Goal: Information Seeking & Learning: Find specific fact

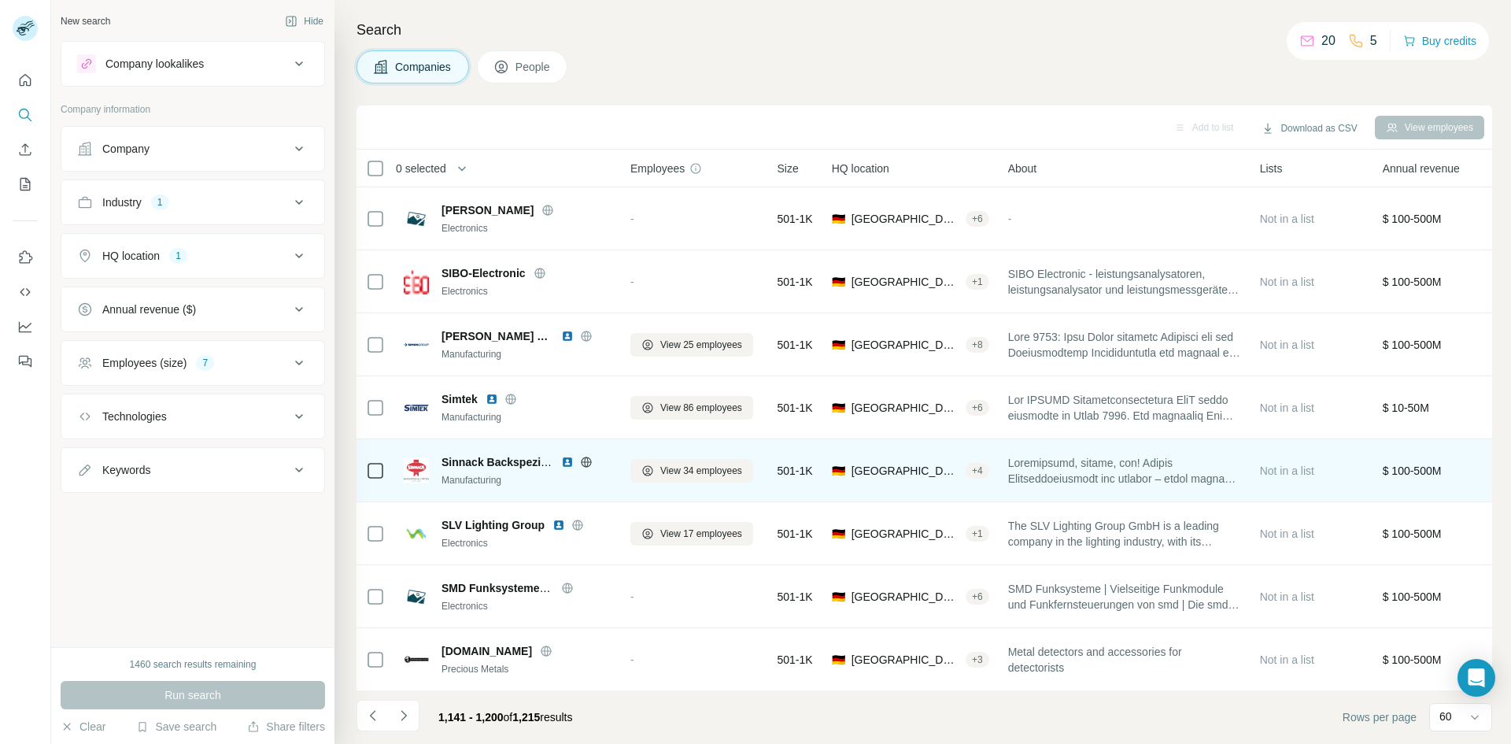
scroll to position [87, 0]
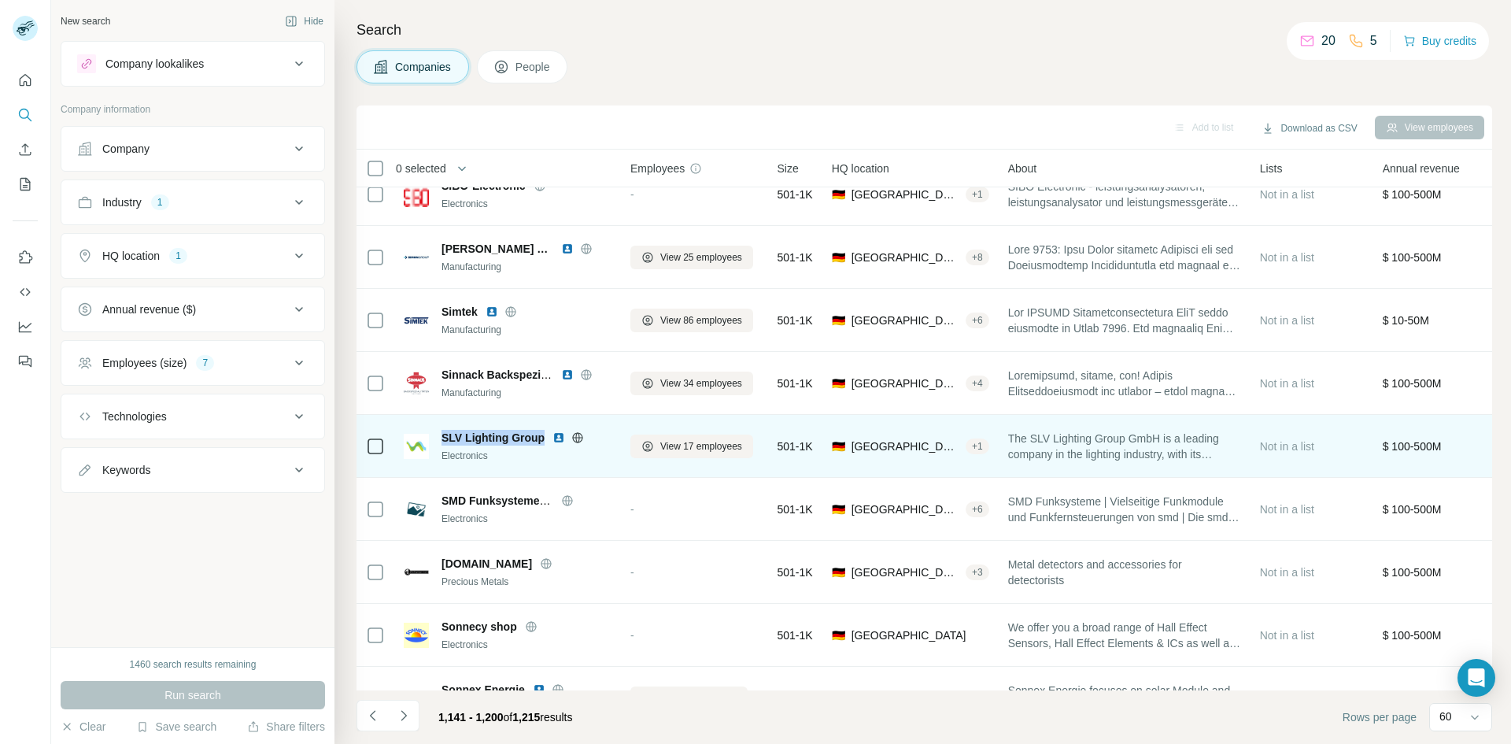
drag, startPoint x: 546, startPoint y: 441, endPoint x: 437, endPoint y: 439, distance: 109.4
click at [437, 439] on div "SLV Lighting Group Electronics" at bounding box center [508, 446] width 208 height 33
copy span "SLV Lighting Group"
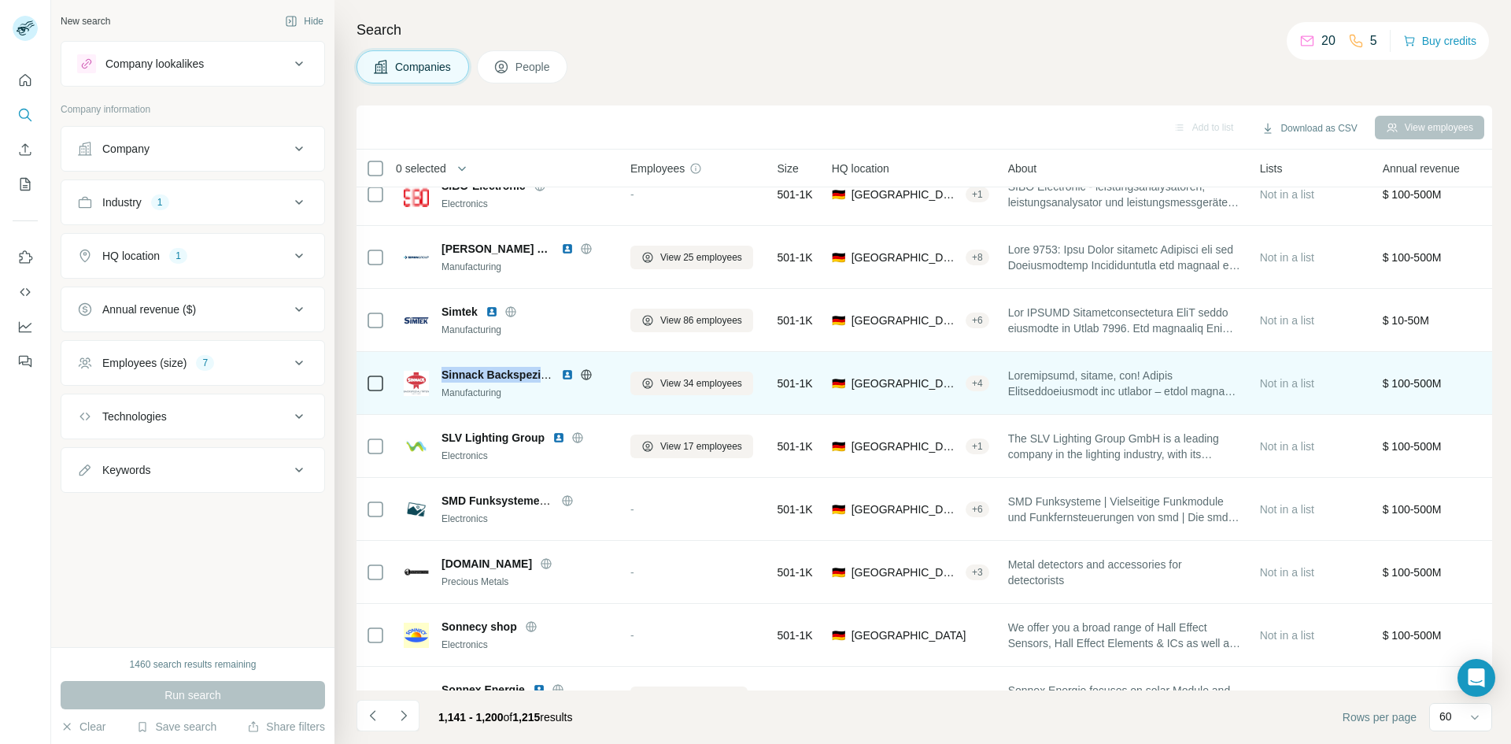
drag, startPoint x: 443, startPoint y: 374, endPoint x: 545, endPoint y: 374, distance: 102.3
click at [545, 374] on span "Sinnack Backspezialitäten KG" at bounding box center [520, 374] width 157 height 13
copy span "Sinnack Backspezia"
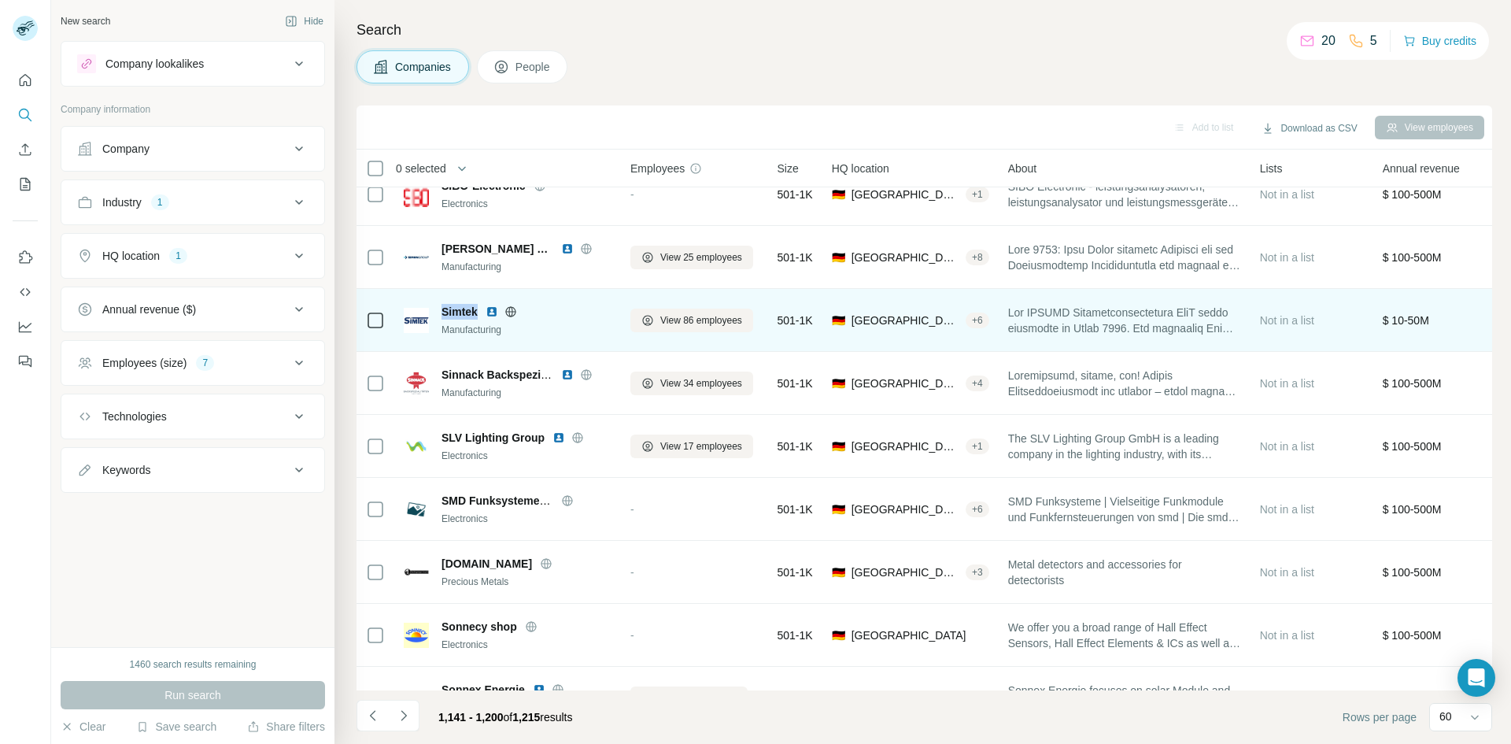
drag, startPoint x: 476, startPoint y: 316, endPoint x: 436, endPoint y: 316, distance: 40.1
click at [436, 316] on div "Simtek Manufacturing" at bounding box center [508, 320] width 208 height 33
copy span "Simtek"
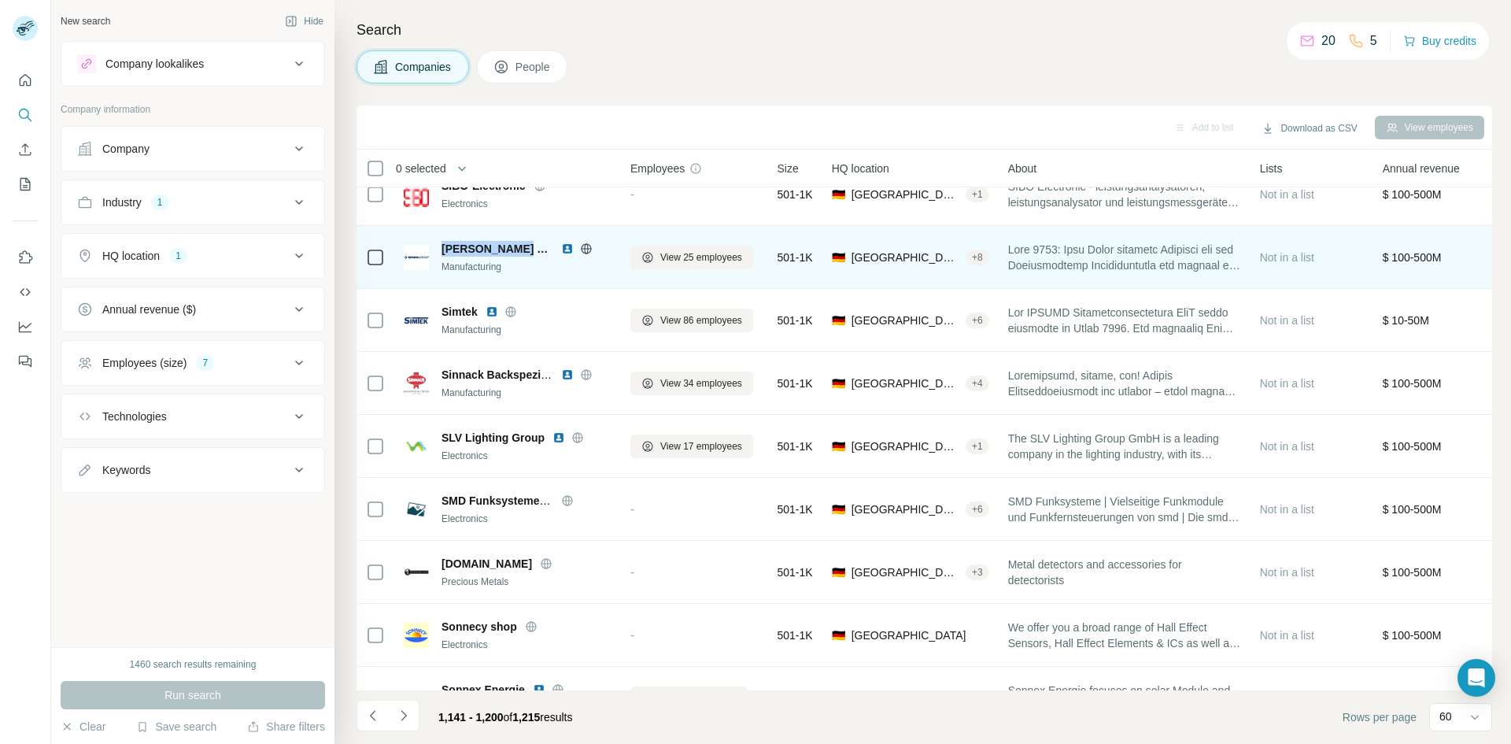
drag, startPoint x: 519, startPoint y: 247, endPoint x: 440, endPoint y: 253, distance: 79.7
click at [440, 253] on div "[PERSON_NAME] KG Manufacturing" at bounding box center [508, 257] width 208 height 33
copy span "[PERSON_NAME] KG"
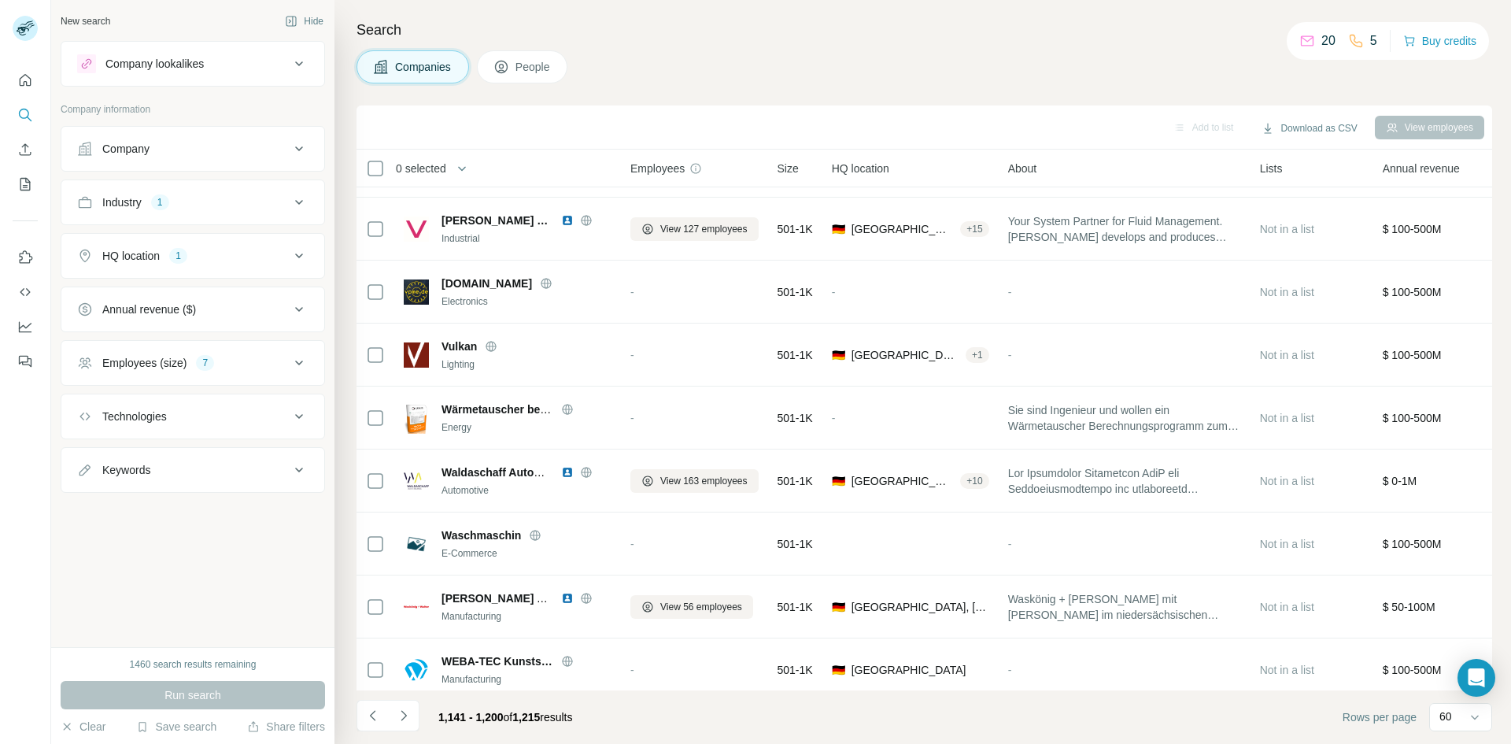
scroll to position [3283, 0]
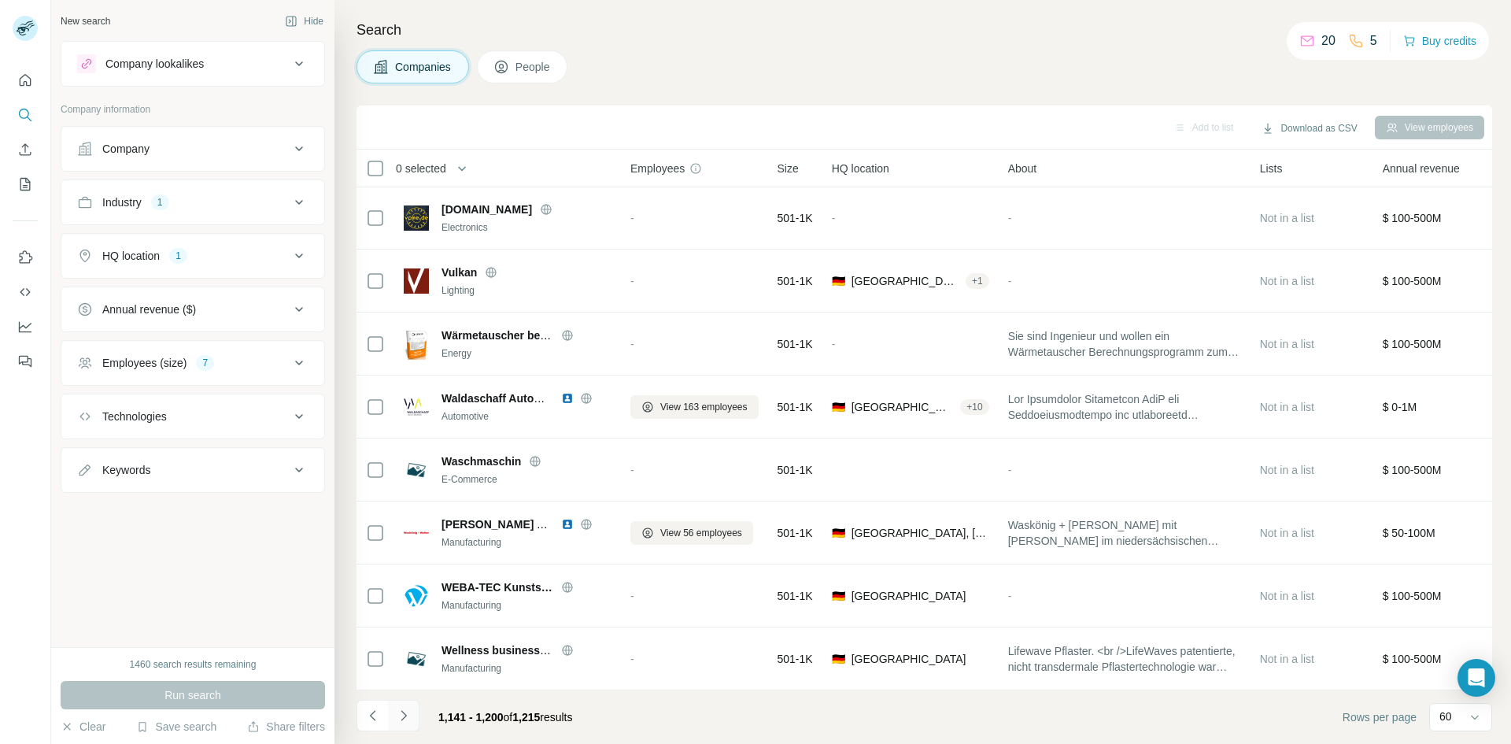
click at [408, 719] on icon "Navigate to next page" at bounding box center [404, 716] width 16 height 16
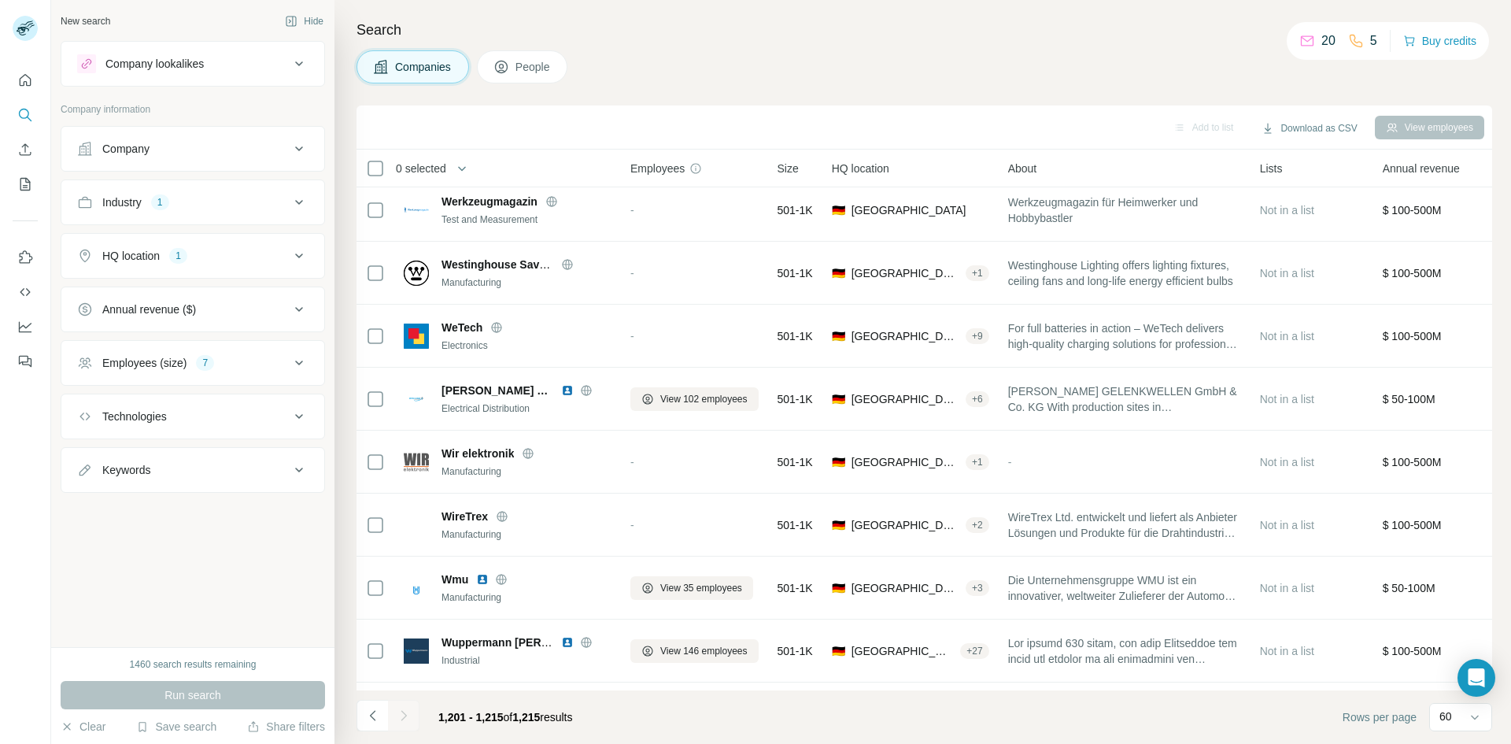
scroll to position [449, 0]
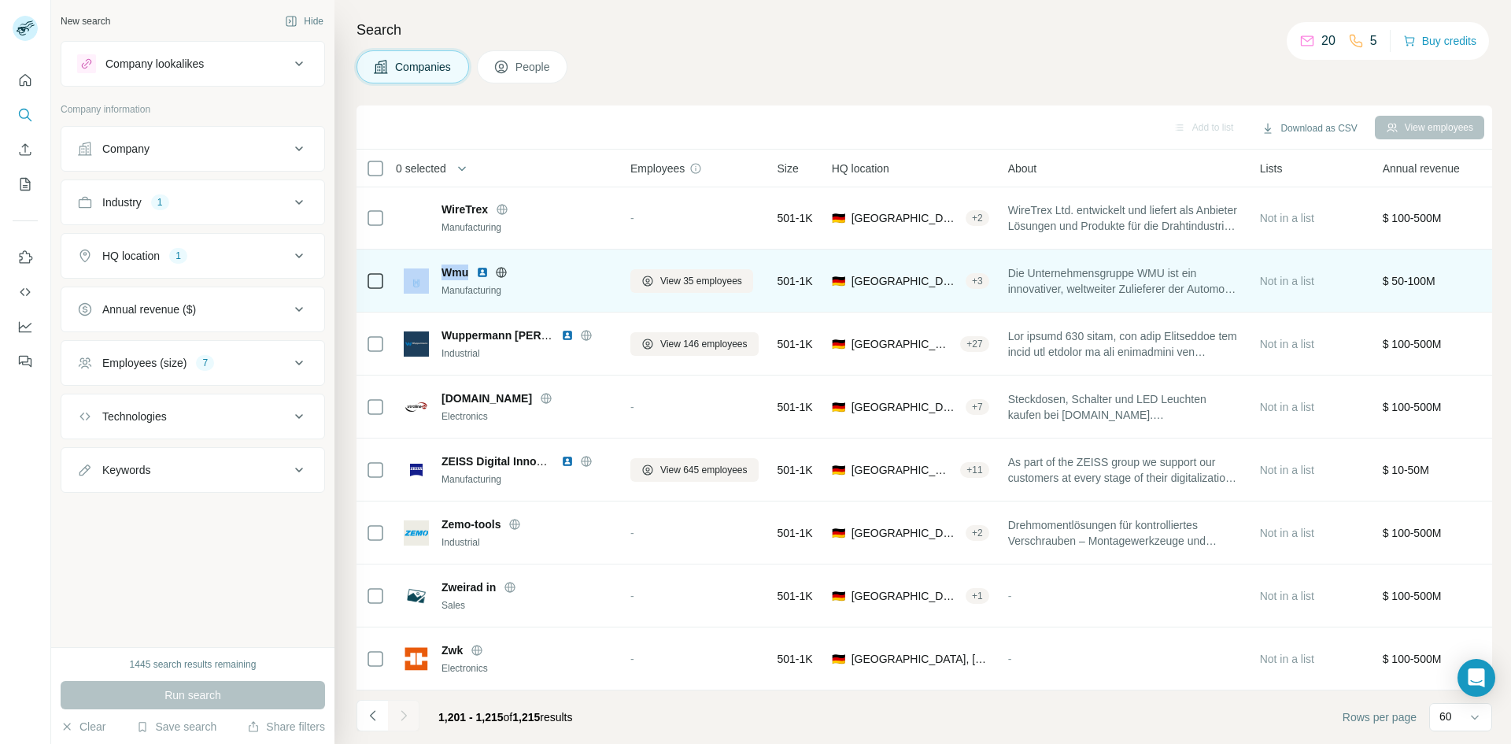
drag, startPoint x: 471, startPoint y: 263, endPoint x: 434, endPoint y: 260, distance: 36.3
click at [434, 264] on div "Wmu Manufacturing" at bounding box center [508, 280] width 208 height 33
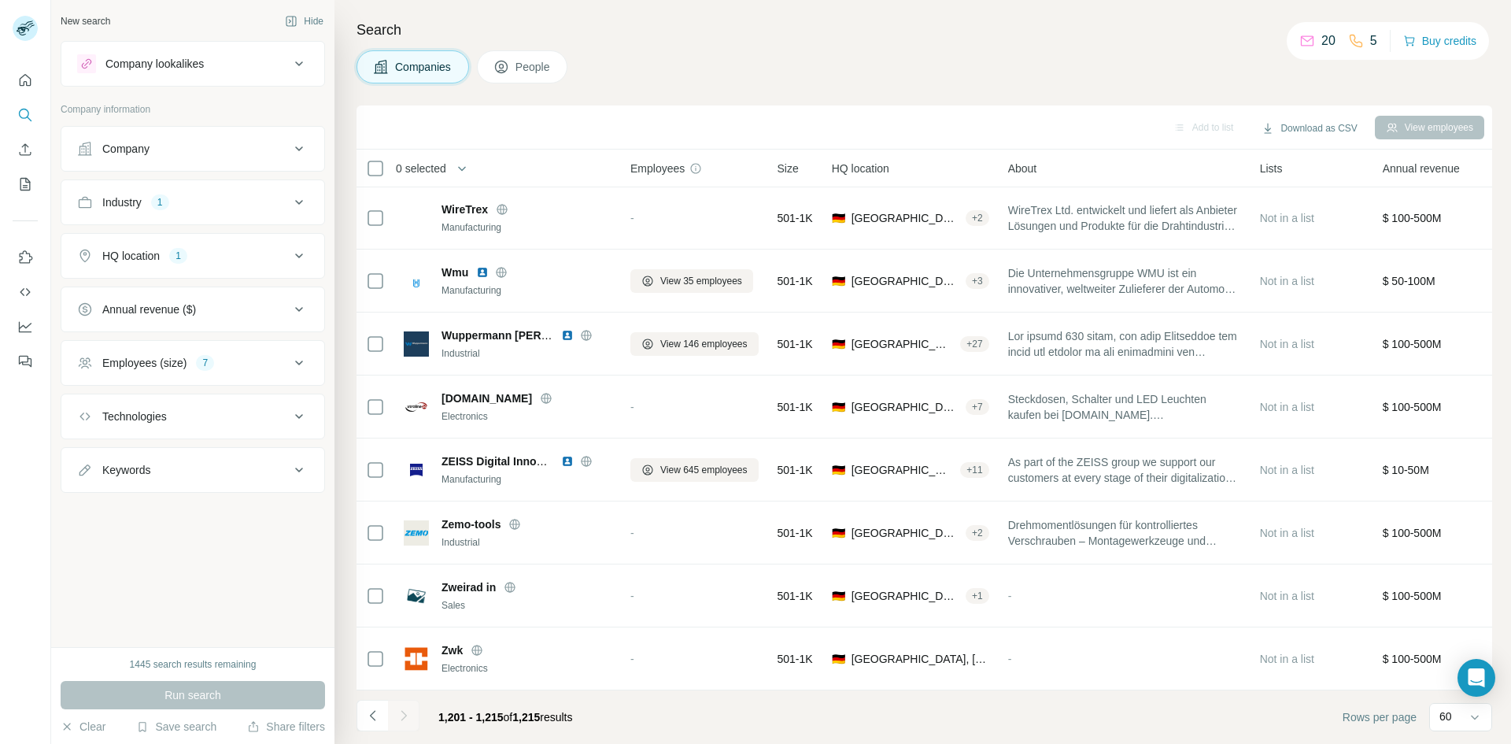
click at [695, 99] on div "Search Companies People Add to list Download as CSV View employees 0 selected C…" at bounding box center [922, 372] width 1177 height 744
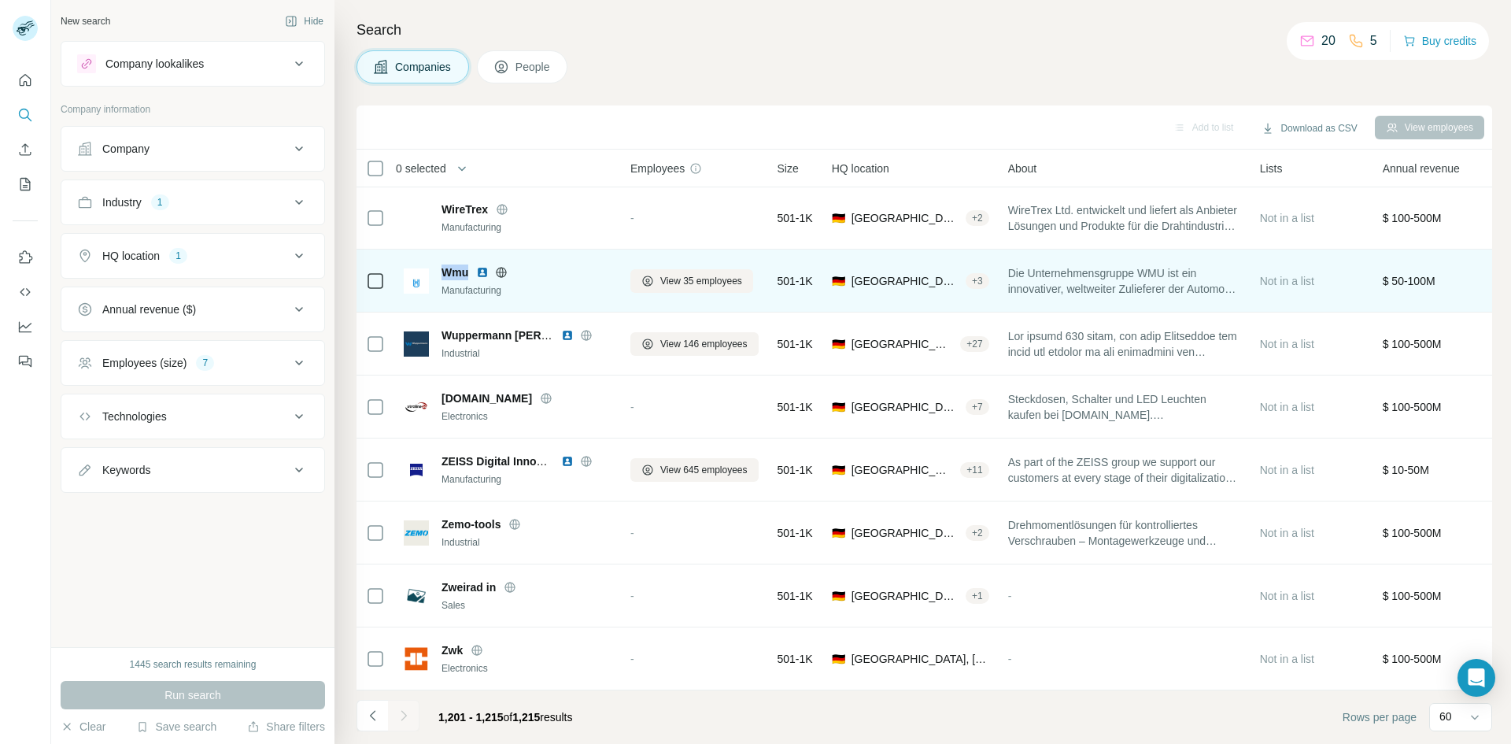
drag, startPoint x: 470, startPoint y: 263, endPoint x: 440, endPoint y: 256, distance: 30.7
click at [440, 264] on div "Wmu Manufacturing" at bounding box center [508, 280] width 208 height 33
copy span "Wmu"
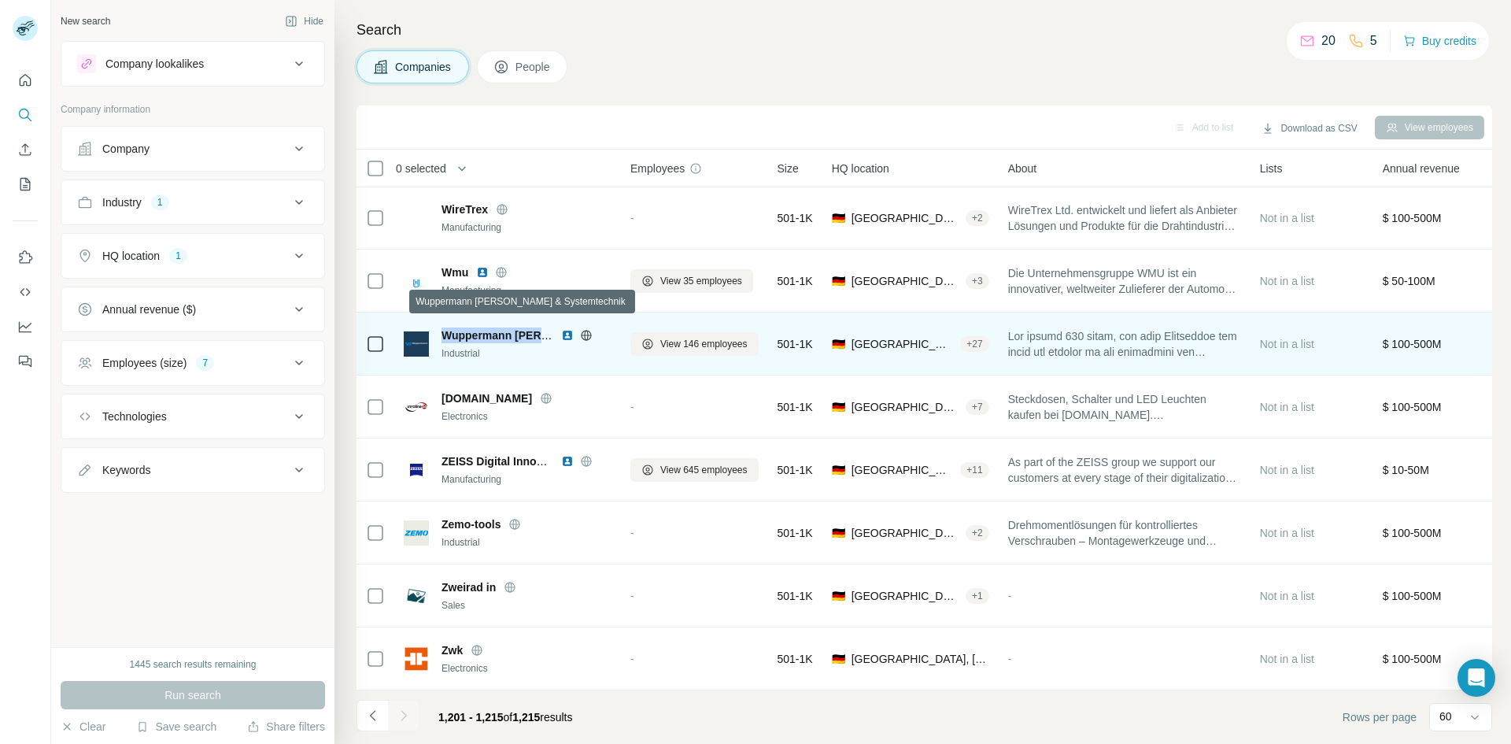
drag, startPoint x: 445, startPoint y: 328, endPoint x: 539, endPoint y: 320, distance: 94.1
click at [539, 329] on span "Wuppermann [PERSON_NAME] & Systemtechnik" at bounding box center [570, 335] width 257 height 13
copy span "Wuppermann [PERSON_NAME]"
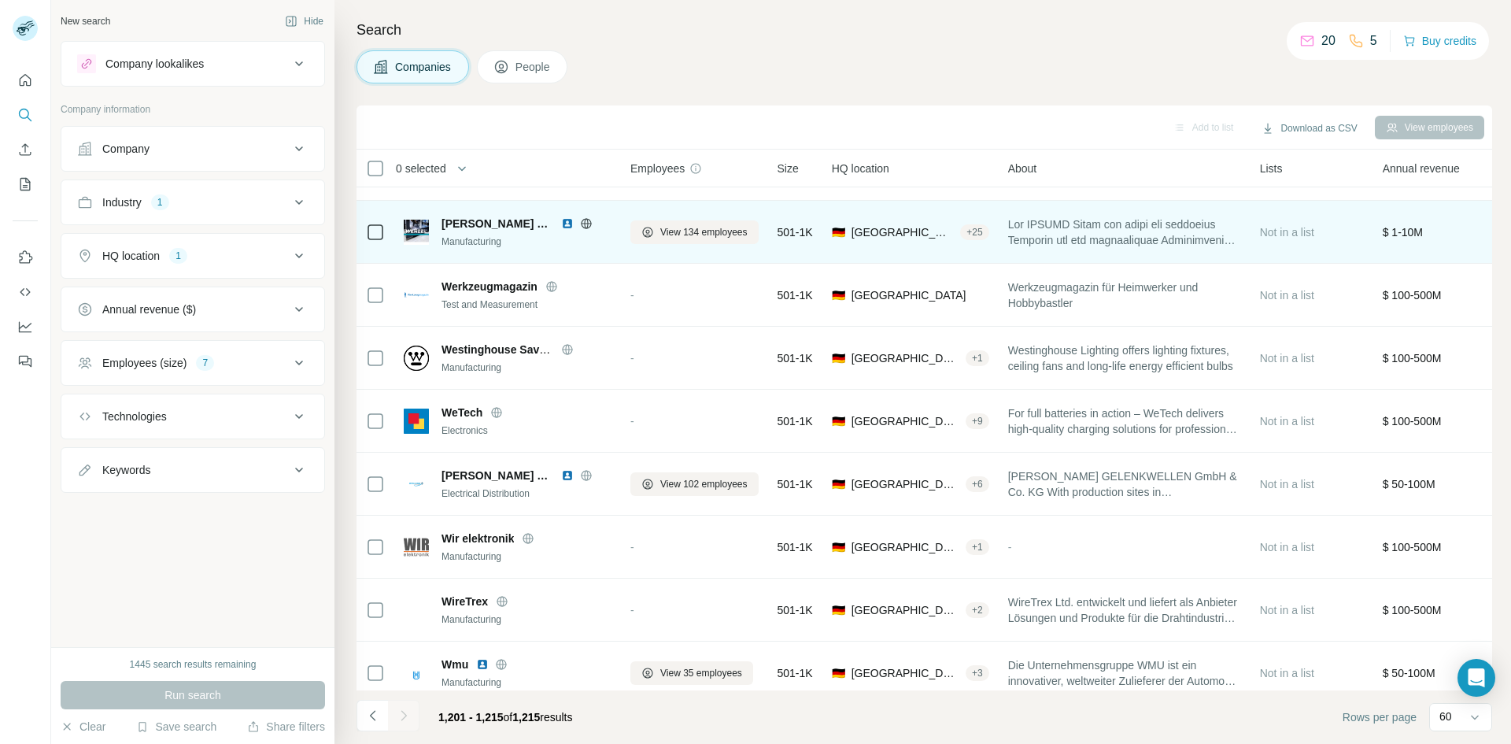
scroll to position [48, 0]
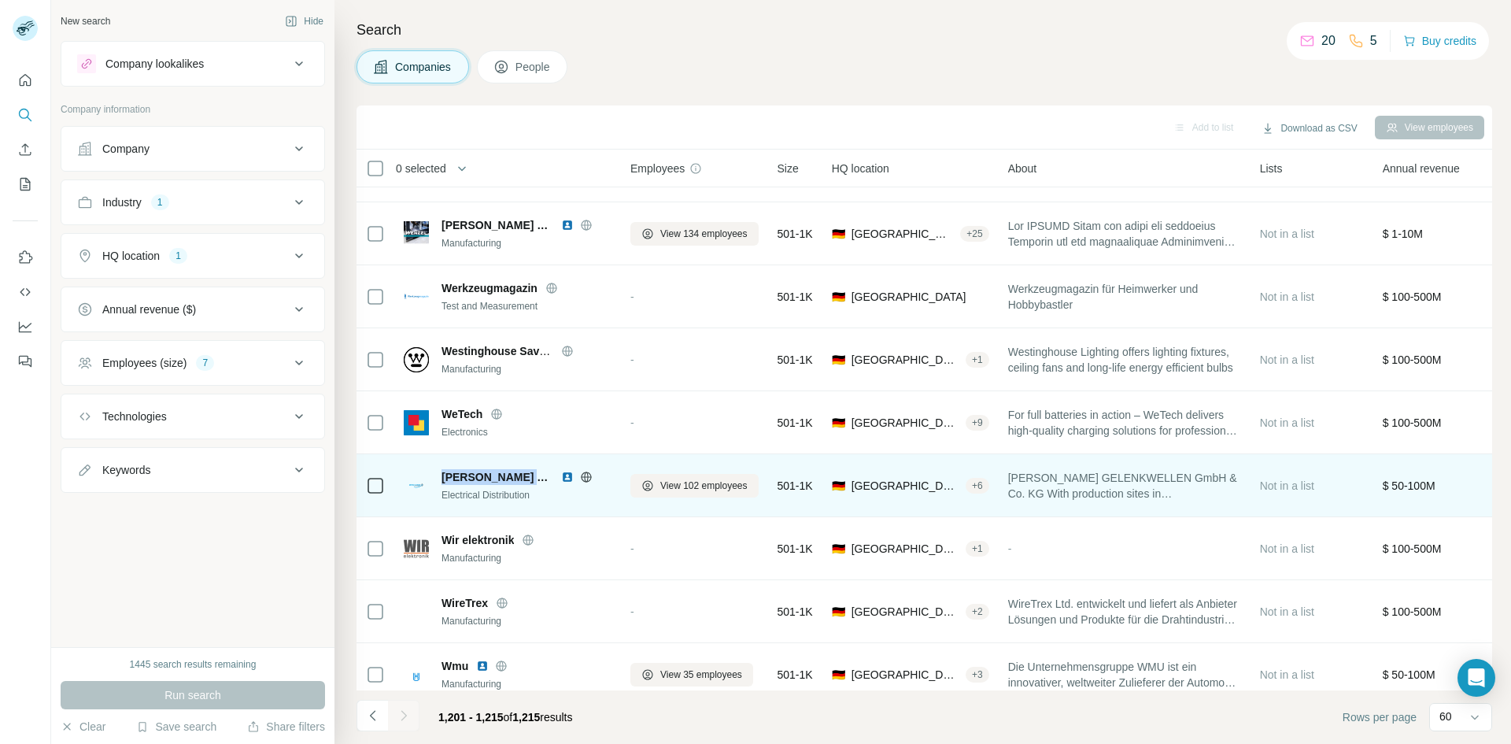
drag, startPoint x: 526, startPoint y: 475, endPoint x: 445, endPoint y: 481, distance: 80.5
click at [445, 481] on div "[PERSON_NAME] Group" at bounding box center [527, 477] width 170 height 16
copy span "[PERSON_NAME] Group"
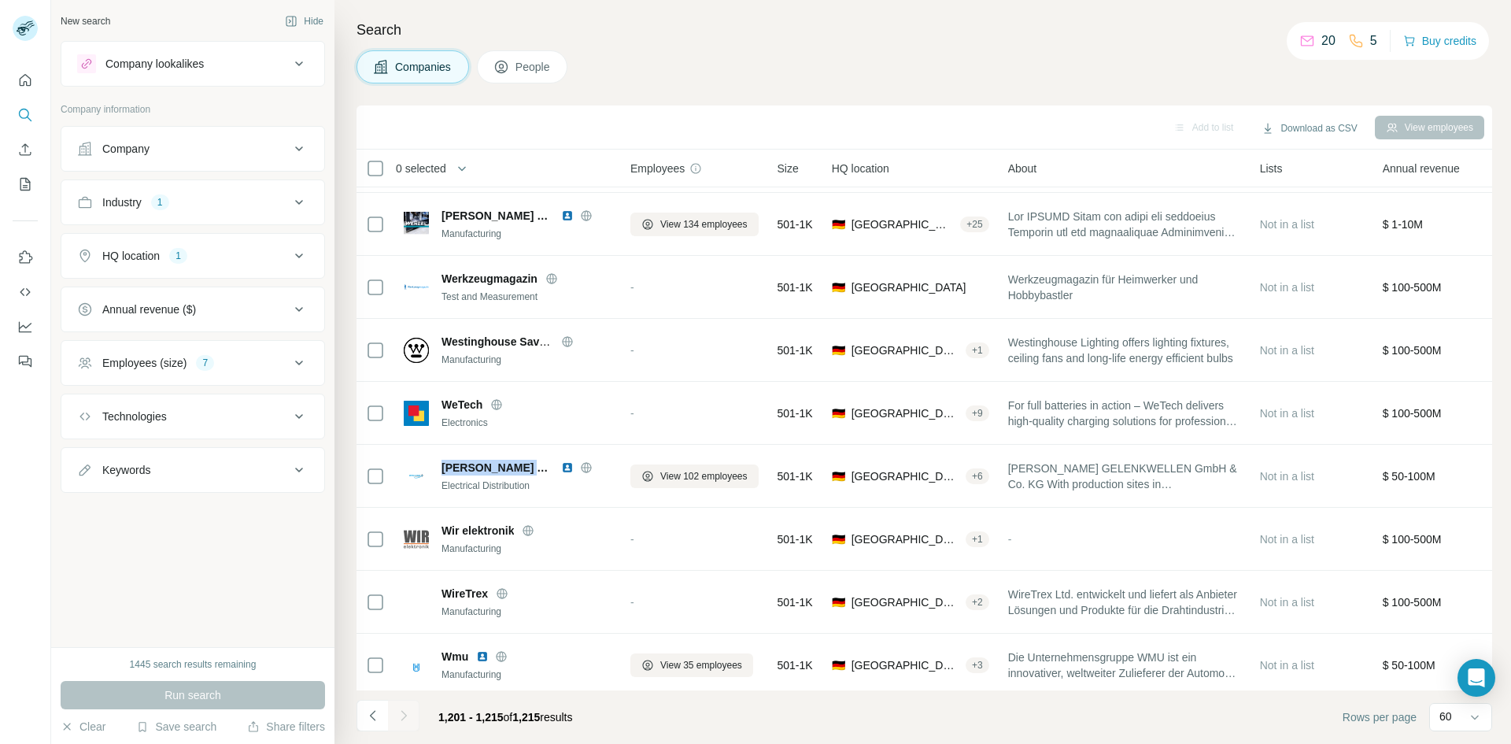
scroll to position [0, 0]
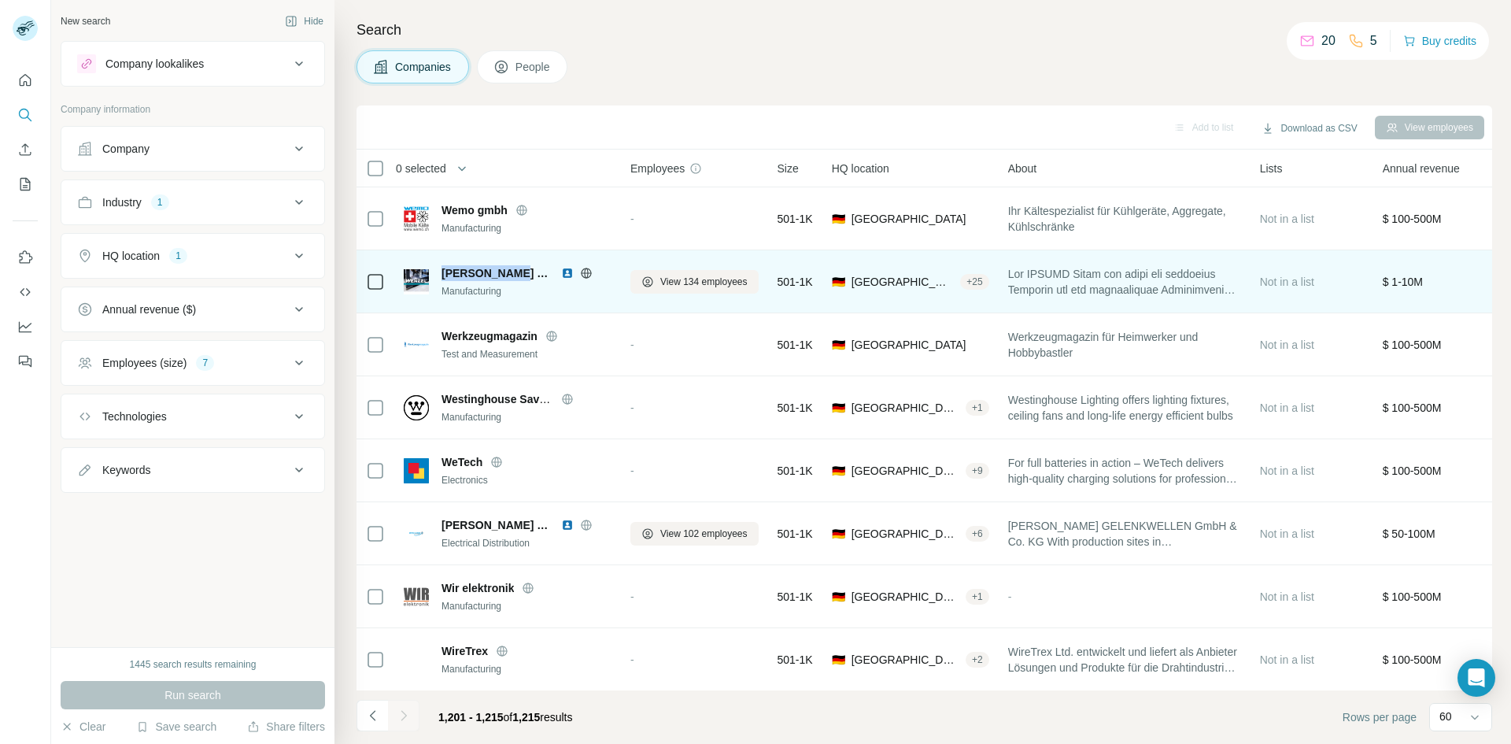
drag, startPoint x: 443, startPoint y: 272, endPoint x: 518, endPoint y: 270, distance: 74.8
click at [518, 270] on div "[PERSON_NAME] Group" at bounding box center [527, 273] width 170 height 16
copy span "[PERSON_NAME] Group"
